Goal: Check status

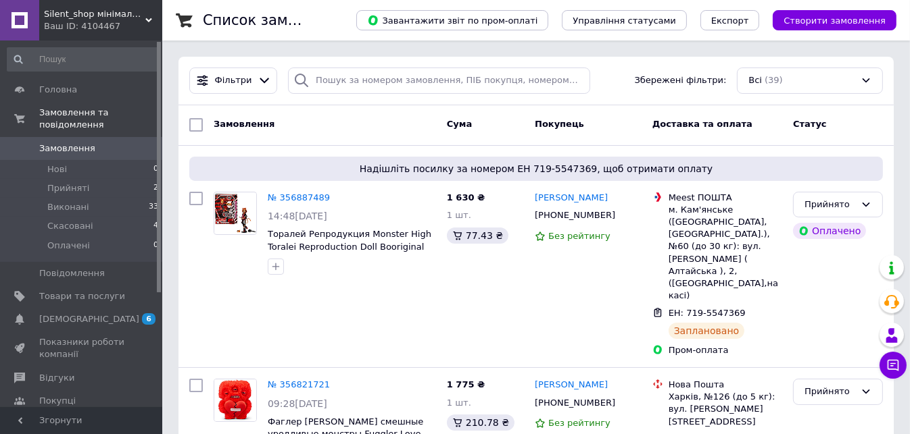
click at [180, 138] on div "Замовлення Cума Покупець Доставка та оплата Статус" at bounding box center [535, 125] width 715 height 41
